Goal: Task Accomplishment & Management: Use online tool/utility

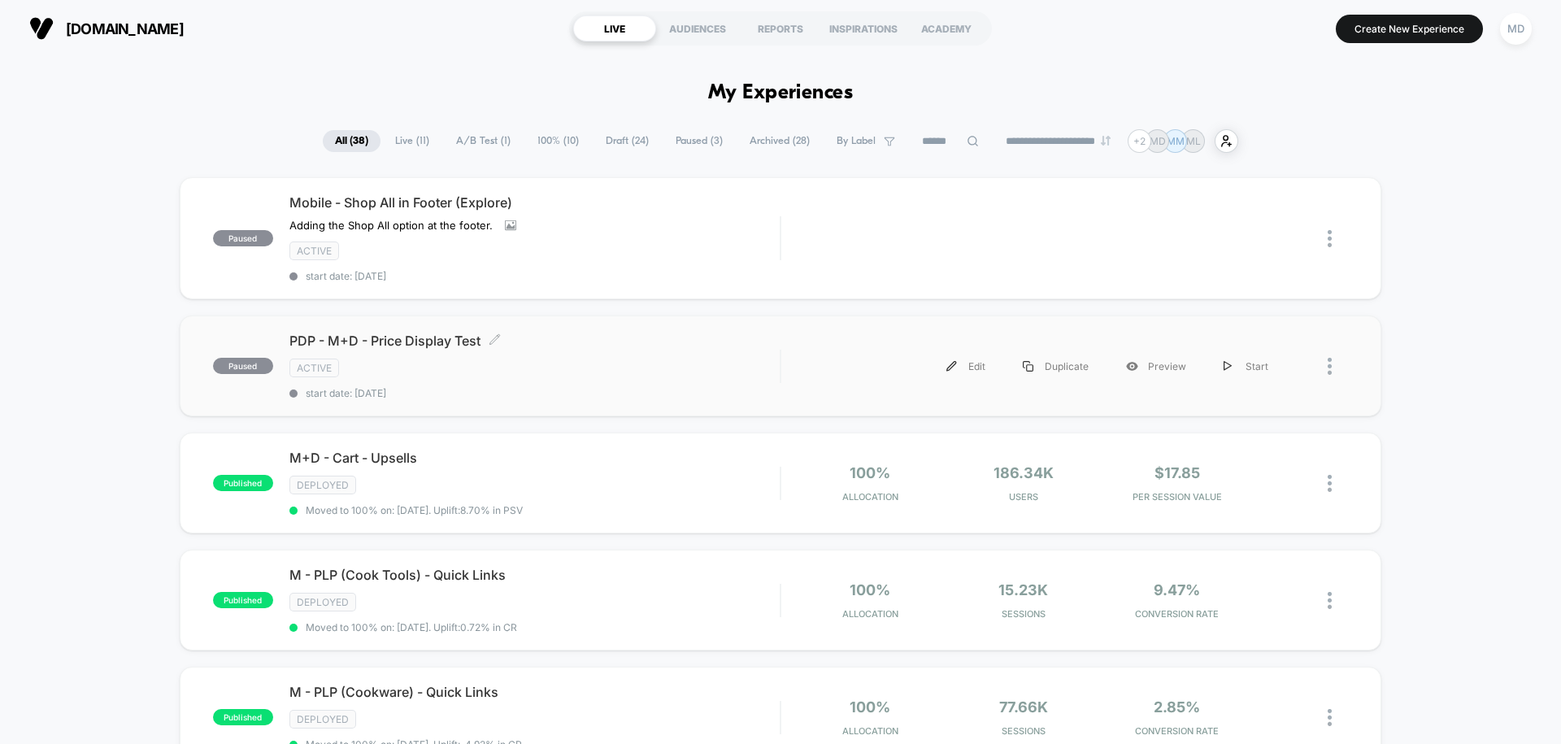
click at [608, 369] on div "ACTIVE" at bounding box center [534, 367] width 490 height 19
click at [1507, 27] on div "MD" at bounding box center [1516, 29] width 32 height 32
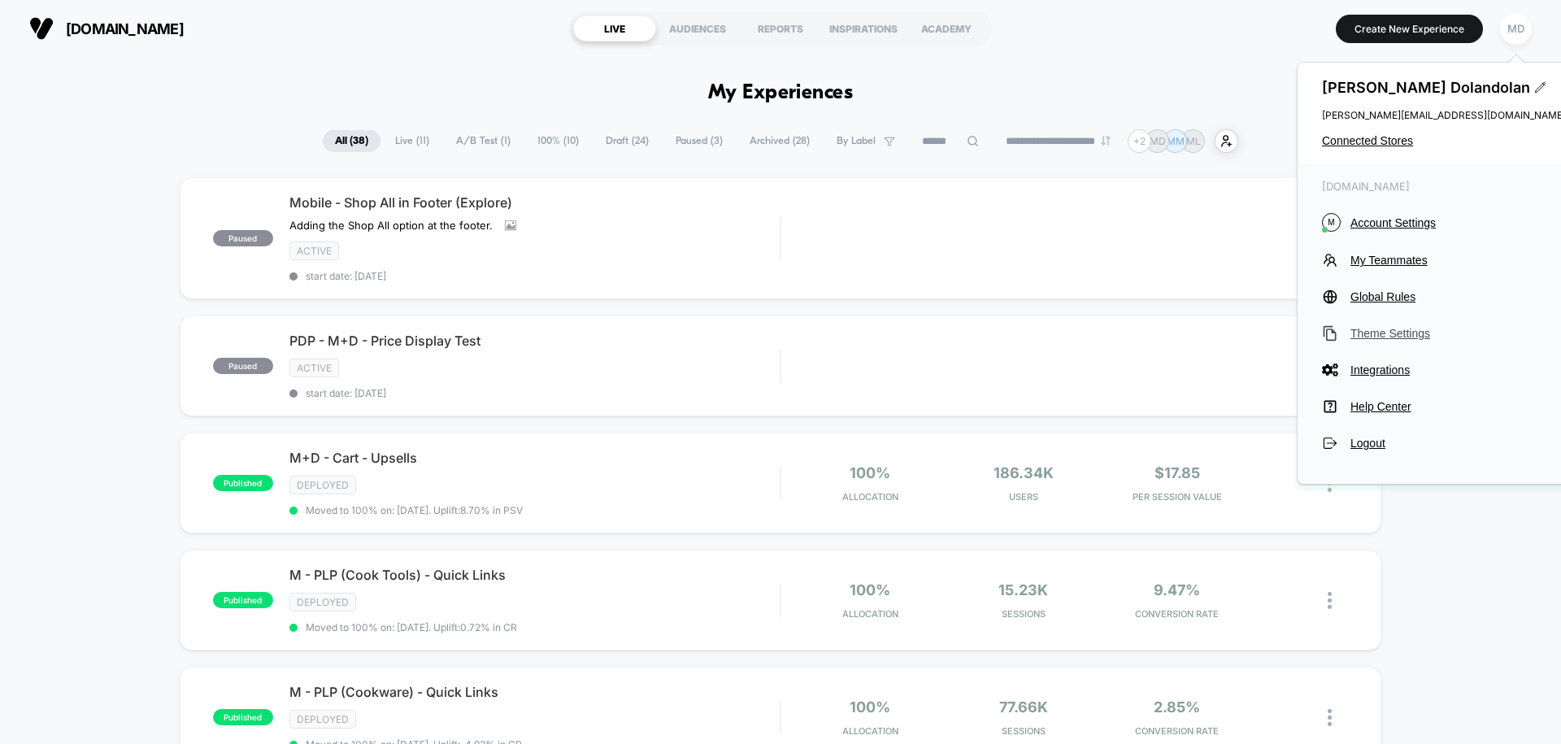
click at [1386, 334] on span "Theme Settings" at bounding box center [1457, 333] width 215 height 13
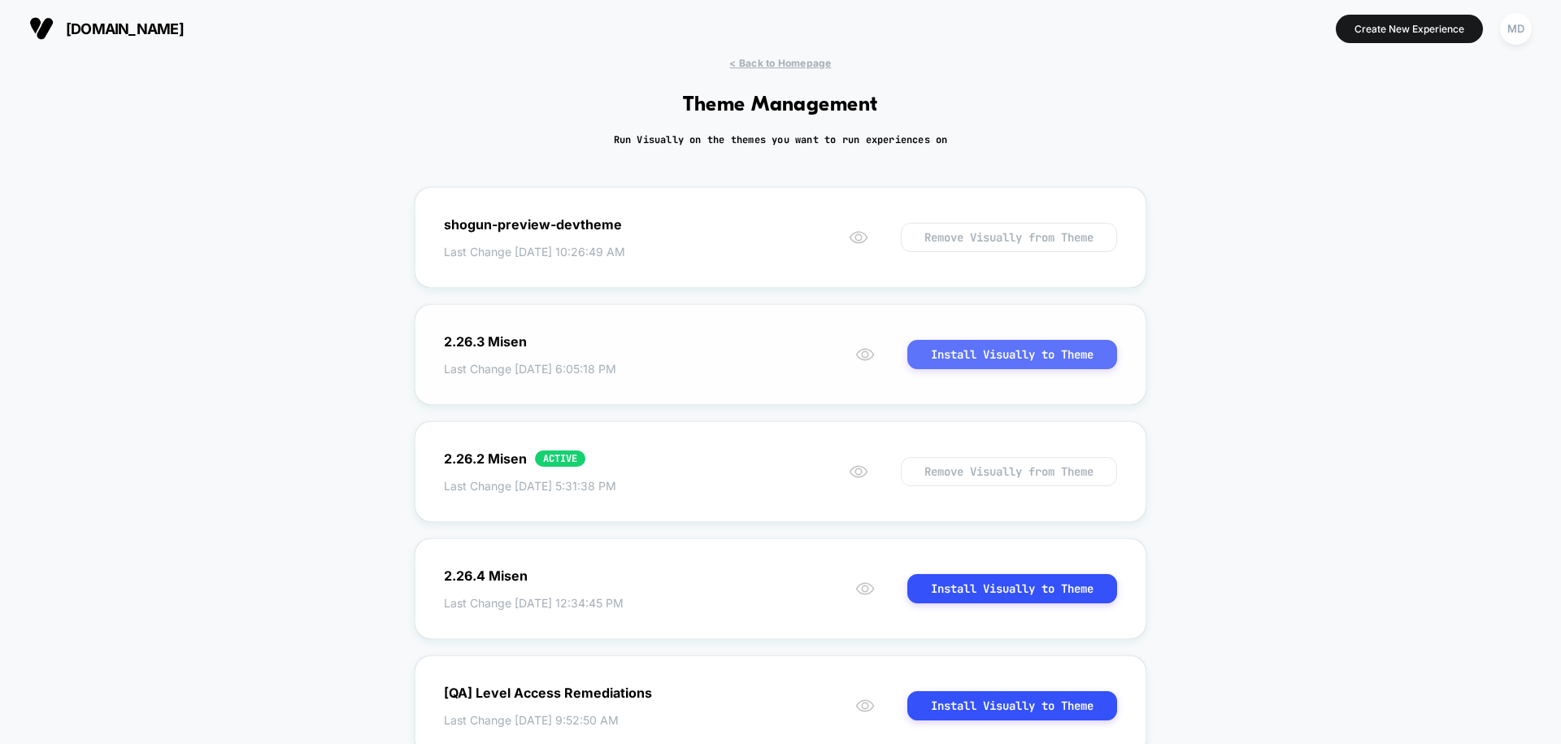
click at [967, 354] on button "Install Visually to Theme" at bounding box center [1012, 354] width 210 height 29
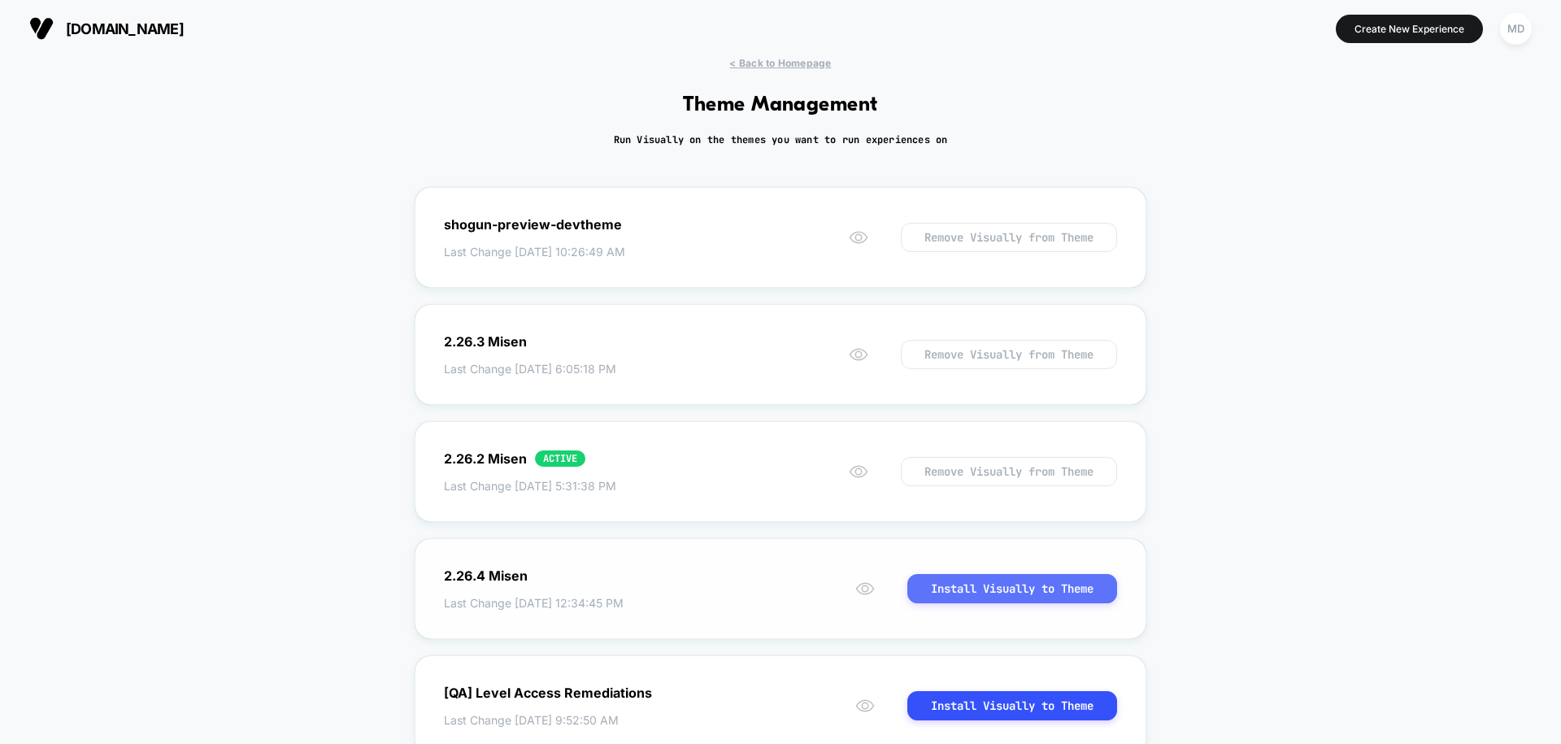
click at [962, 586] on button "Install Visually to Theme" at bounding box center [1012, 588] width 210 height 29
